Goal: Navigation & Orientation: Find specific page/section

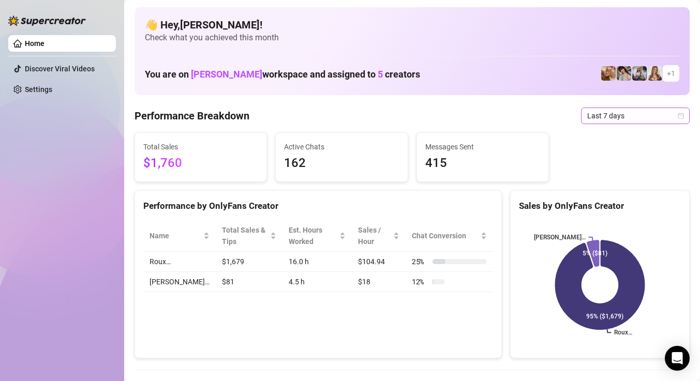
click at [594, 120] on span "Last 7 days" at bounding box center [635, 116] width 96 height 16
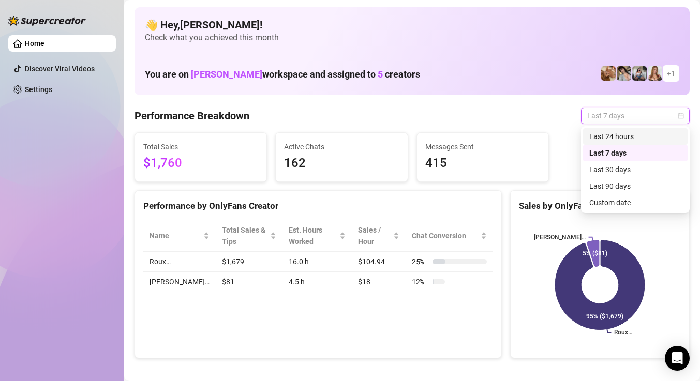
click at [600, 138] on div "Last 24 hours" at bounding box center [635, 136] width 92 height 11
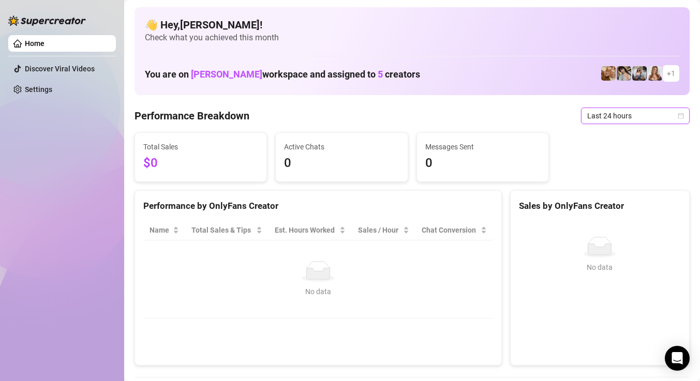
click at [605, 116] on span "Last 24 hours" at bounding box center [635, 116] width 96 height 16
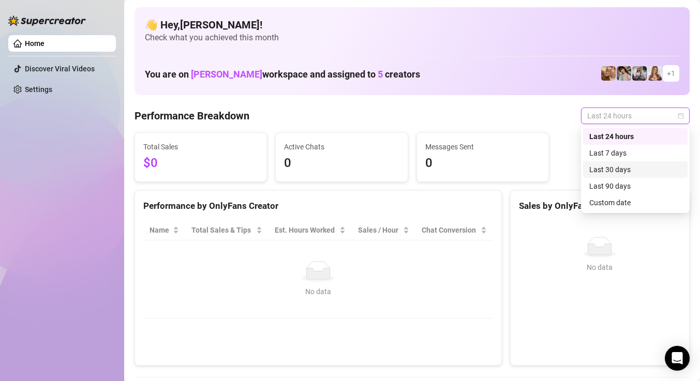
click at [599, 171] on div "Last 30 days" at bounding box center [635, 169] width 92 height 11
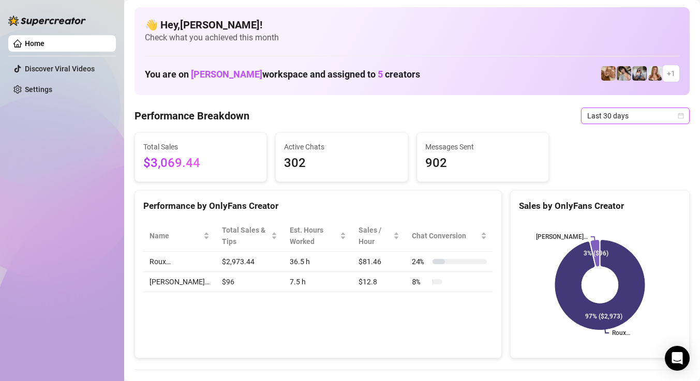
click at [618, 112] on span "Last 30 days" at bounding box center [635, 116] width 96 height 16
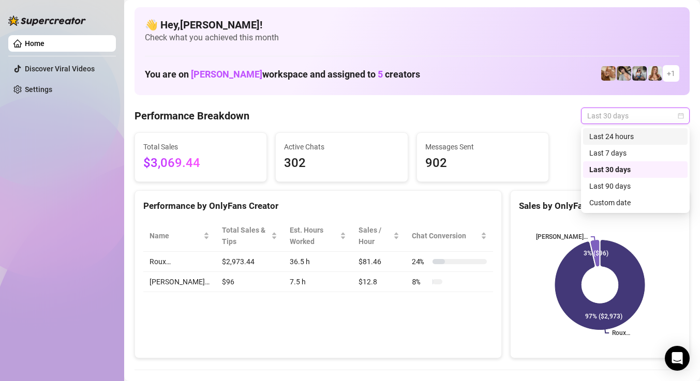
click at [612, 133] on div "Last 24 hours" at bounding box center [635, 136] width 92 height 11
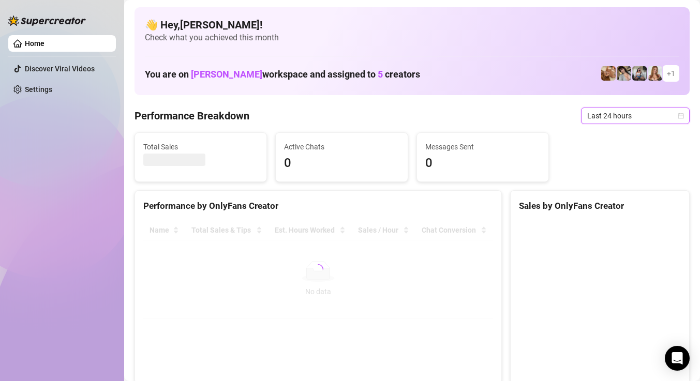
click at [613, 116] on span "Last 24 hours" at bounding box center [635, 116] width 96 height 16
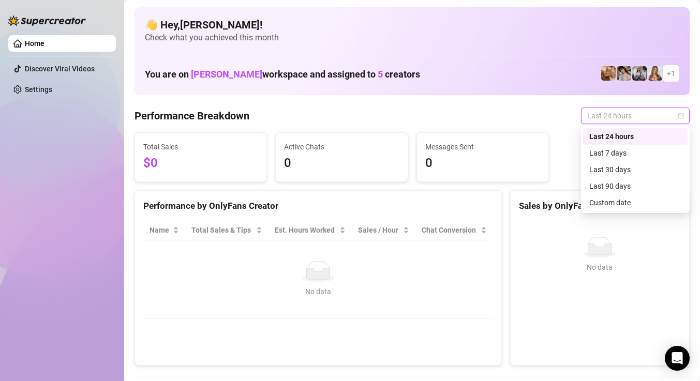
click at [613, 138] on div "Last 24 hours" at bounding box center [635, 136] width 92 height 11
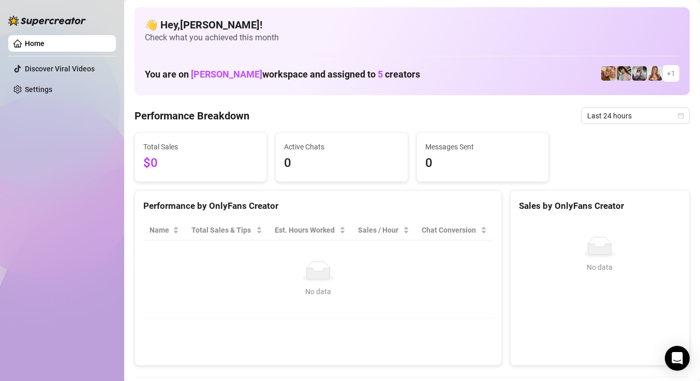
click at [609, 149] on div "Total Sales $0 Active Chats 0 Messages Sent 0" at bounding box center [411, 157] width 563 height 50
click at [606, 118] on span "Last 24 hours" at bounding box center [635, 116] width 96 height 16
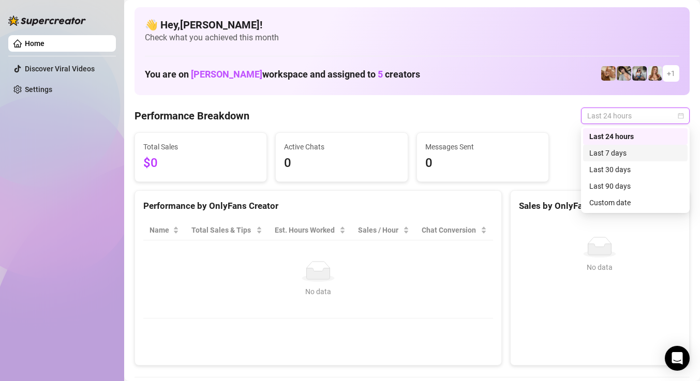
click at [604, 146] on div "Last 7 days" at bounding box center [635, 153] width 105 height 17
